Goal: Obtain resource: Obtain resource

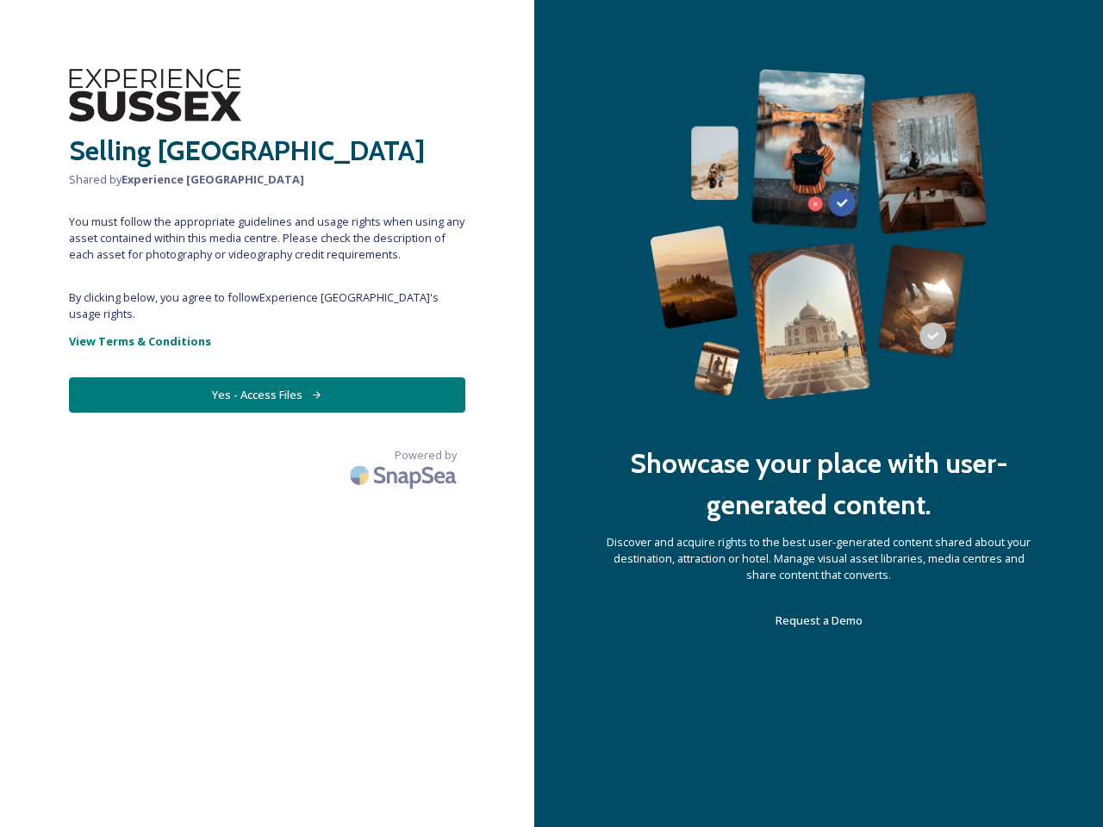
click at [552, 414] on div "Showcase your place with user-generated content. Discover and acquire rights to…" at bounding box center [818, 413] width 569 height 827
click at [267, 378] on button "Yes - Access Files" at bounding box center [267, 394] width 396 height 35
click at [405, 455] on img at bounding box center [405, 475] width 121 height 41
click at [552, 414] on div "Showcase your place with user-generated content. Discover and acquire rights to…" at bounding box center [818, 413] width 569 height 827
click at [267, 378] on button "Yes - Access Files" at bounding box center [267, 394] width 396 height 35
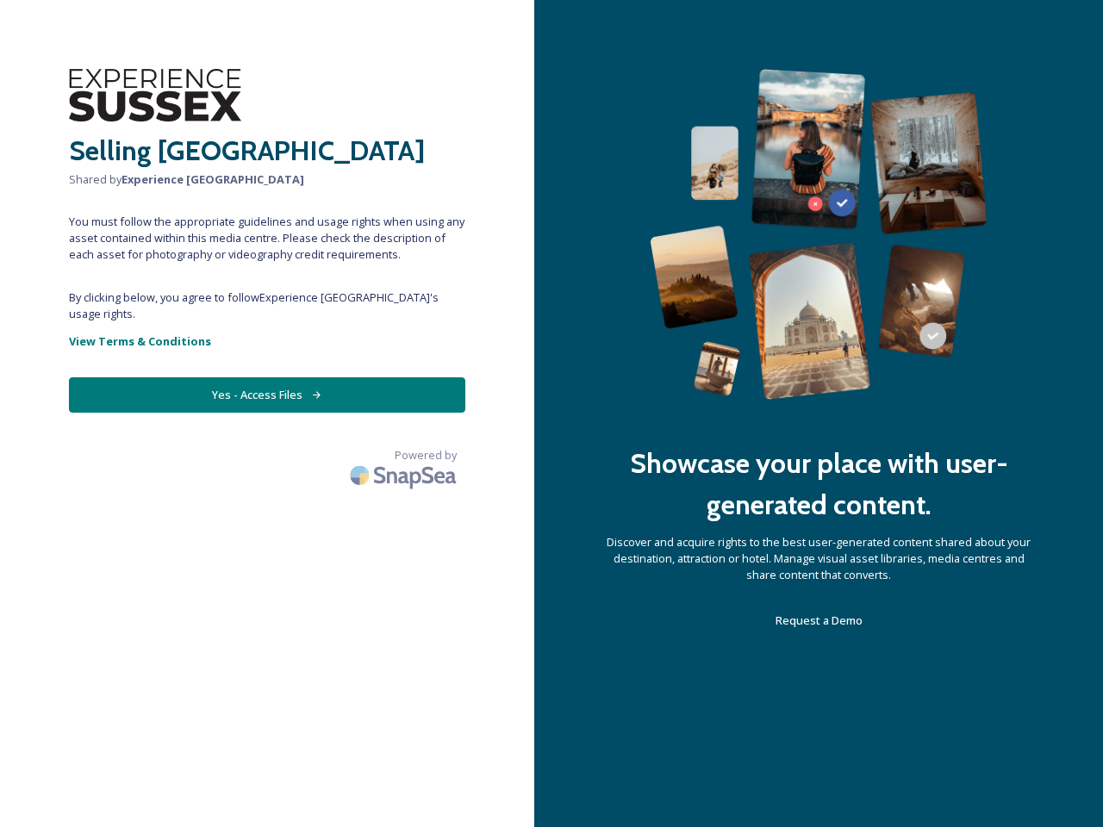
click at [405, 455] on img at bounding box center [405, 475] width 121 height 41
